Goal: Manage account settings

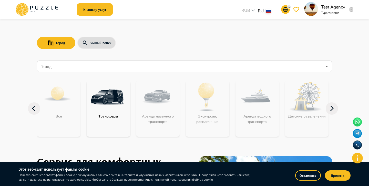
click at [352, 9] on button "button" at bounding box center [351, 9] width 4 height 7
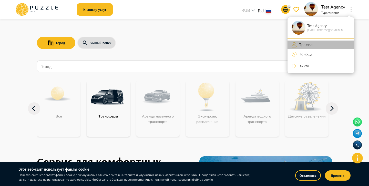
click at [314, 43] on li "Профиль" at bounding box center [320, 44] width 67 height 8
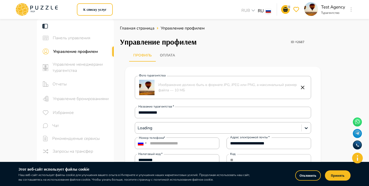
type input "****"
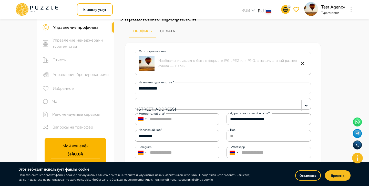
scroll to position [20, 0]
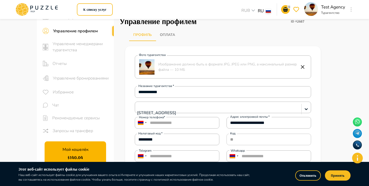
click at [172, 40] on button "Оплата" at bounding box center [167, 35] width 23 height 12
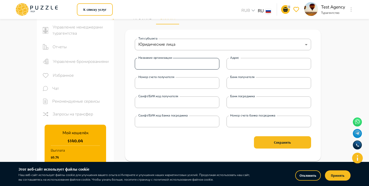
scroll to position [38, 0]
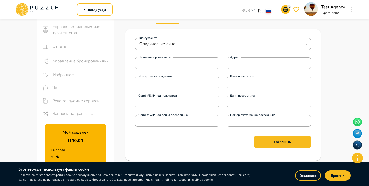
click at [306, 173] on button "Отклонить" at bounding box center [308, 175] width 26 height 10
